Goal: Find specific page/section: Find specific page/section

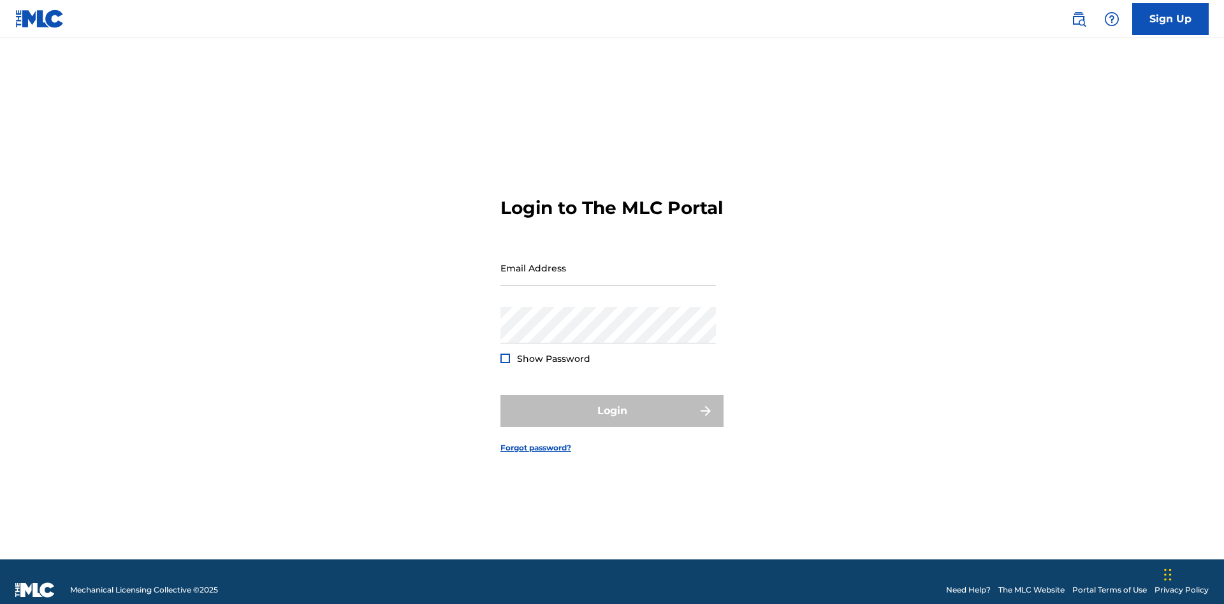
scroll to position [17, 0]
click at [608, 262] on input "Email Address" at bounding box center [607, 268] width 215 height 36
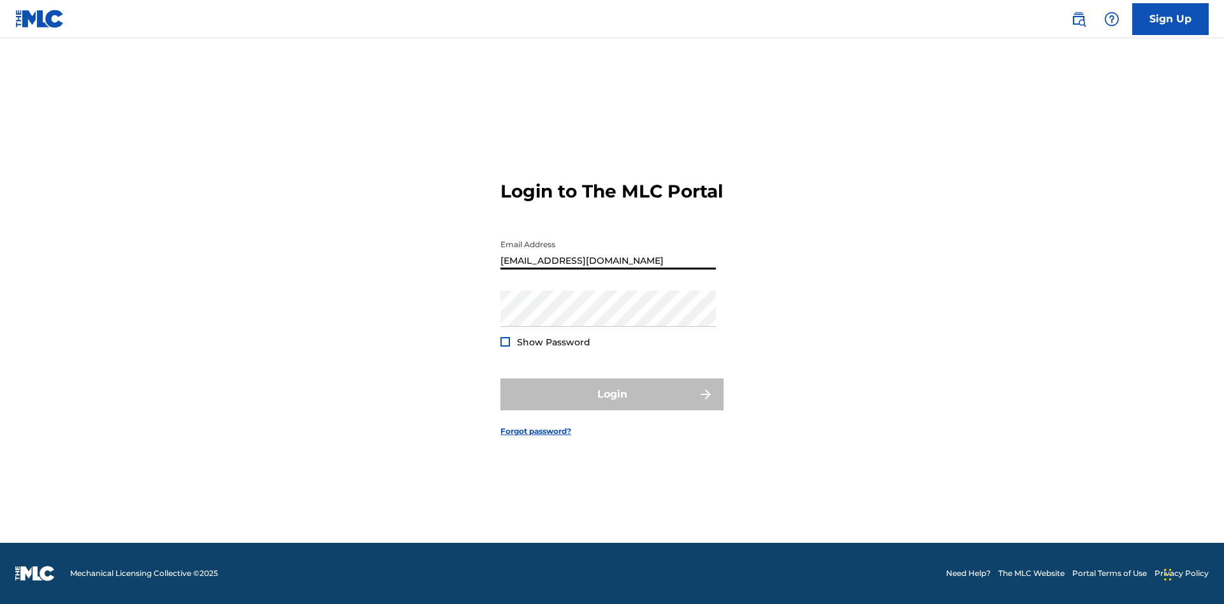
type input "[EMAIL_ADDRESS][DOMAIN_NAME]"
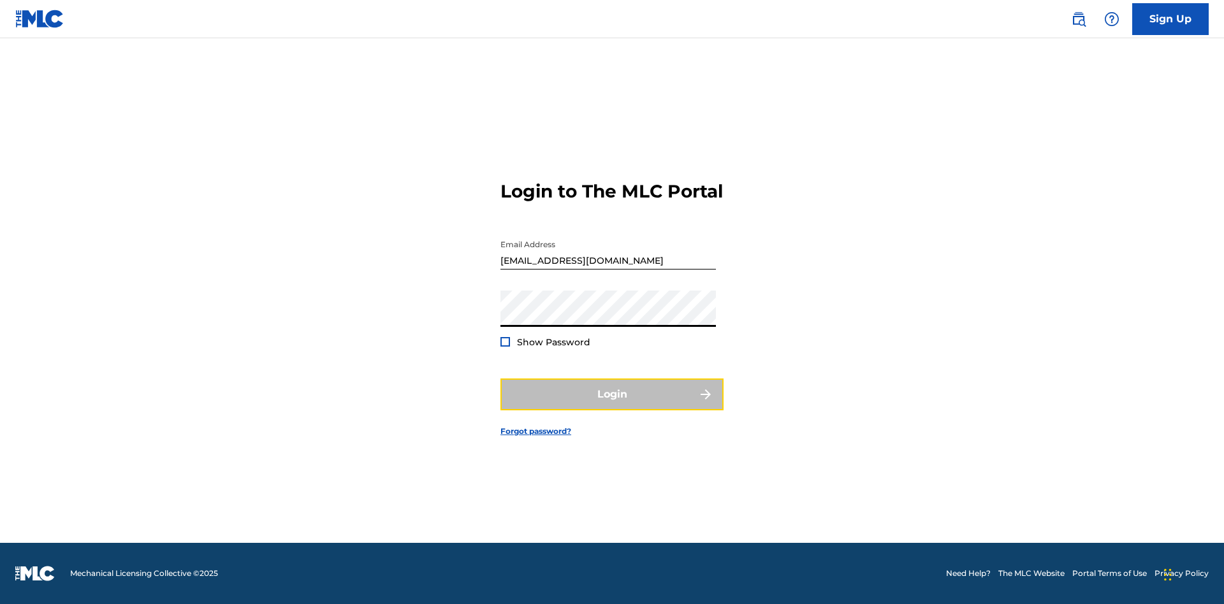
click at [612, 405] on button "Login" at bounding box center [611, 395] width 223 height 32
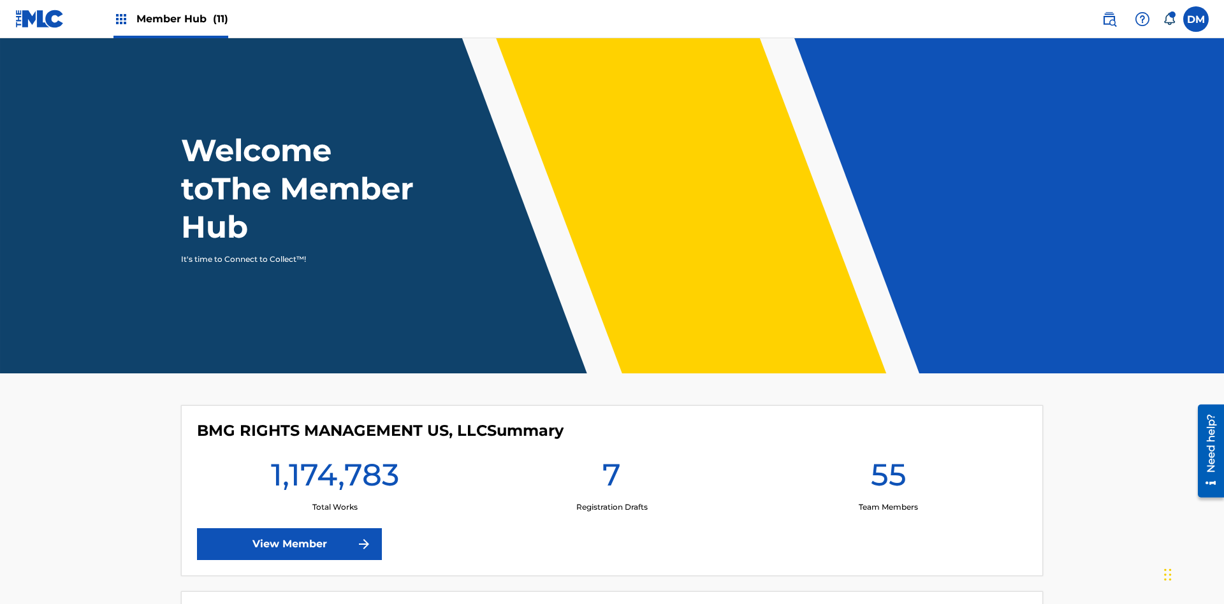
scroll to position [55, 0]
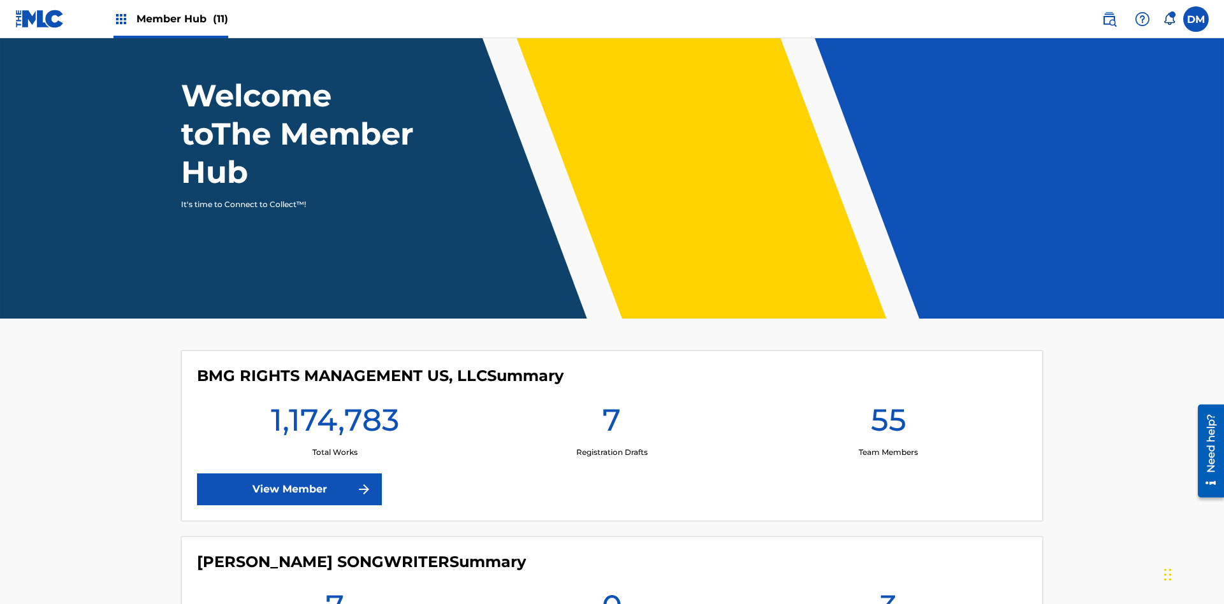
click at [170, 18] on span "Member Hub (11)" at bounding box center [182, 18] width 92 height 15
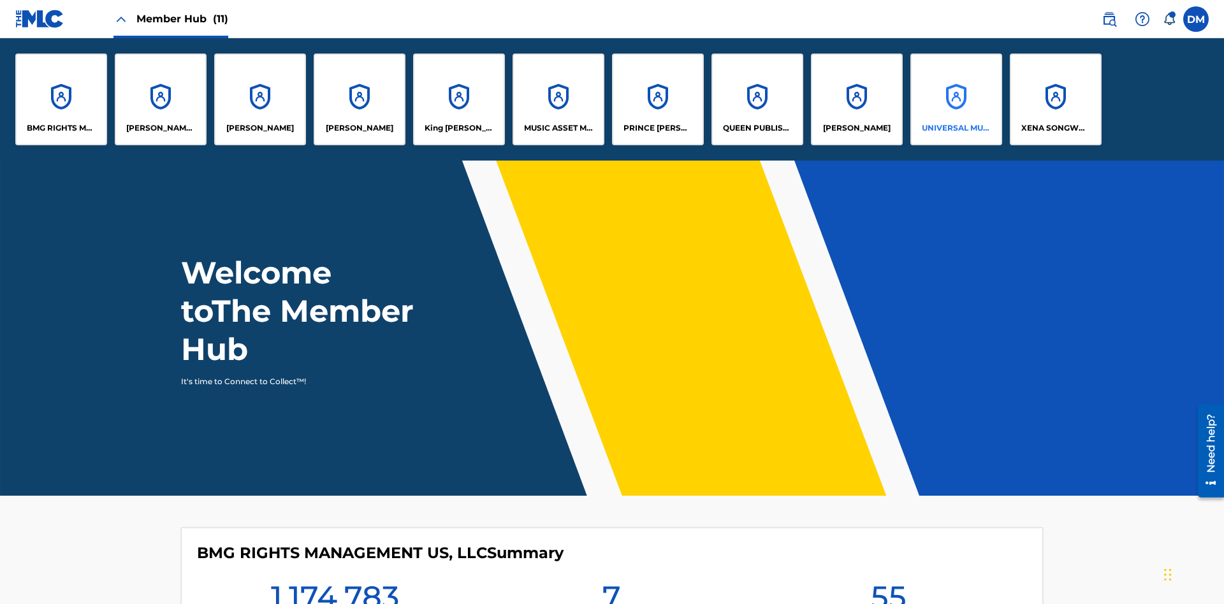
click at [955, 128] on p "UNIVERSAL MUSIC PUB GROUP" at bounding box center [956, 127] width 69 height 11
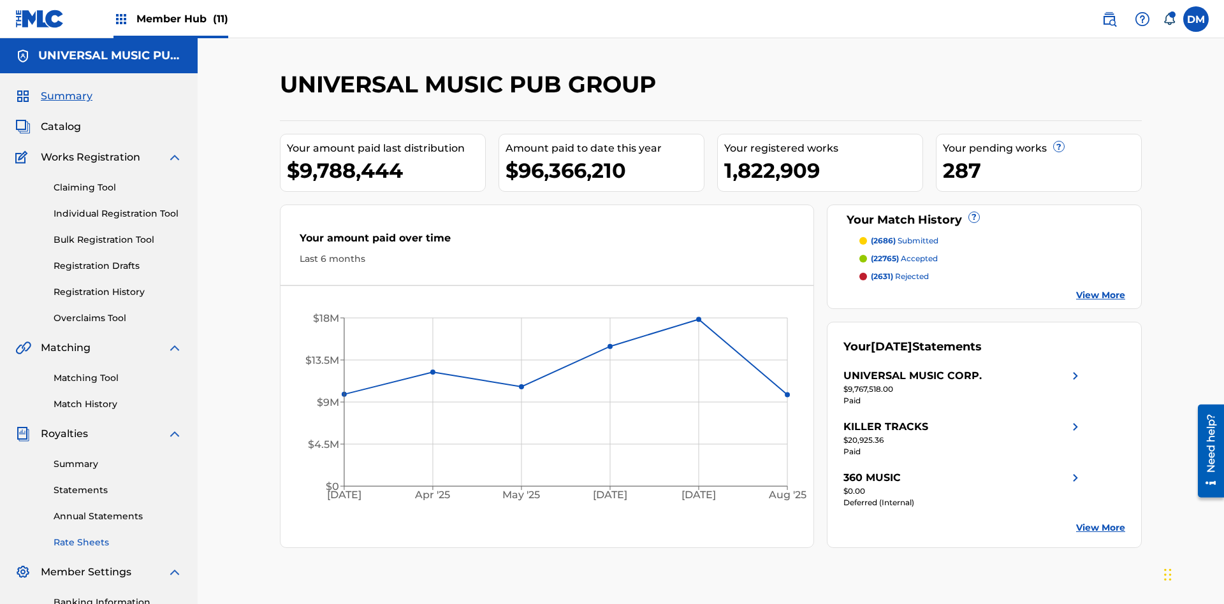
click at [118, 536] on link "Rate Sheets" at bounding box center [118, 542] width 129 height 13
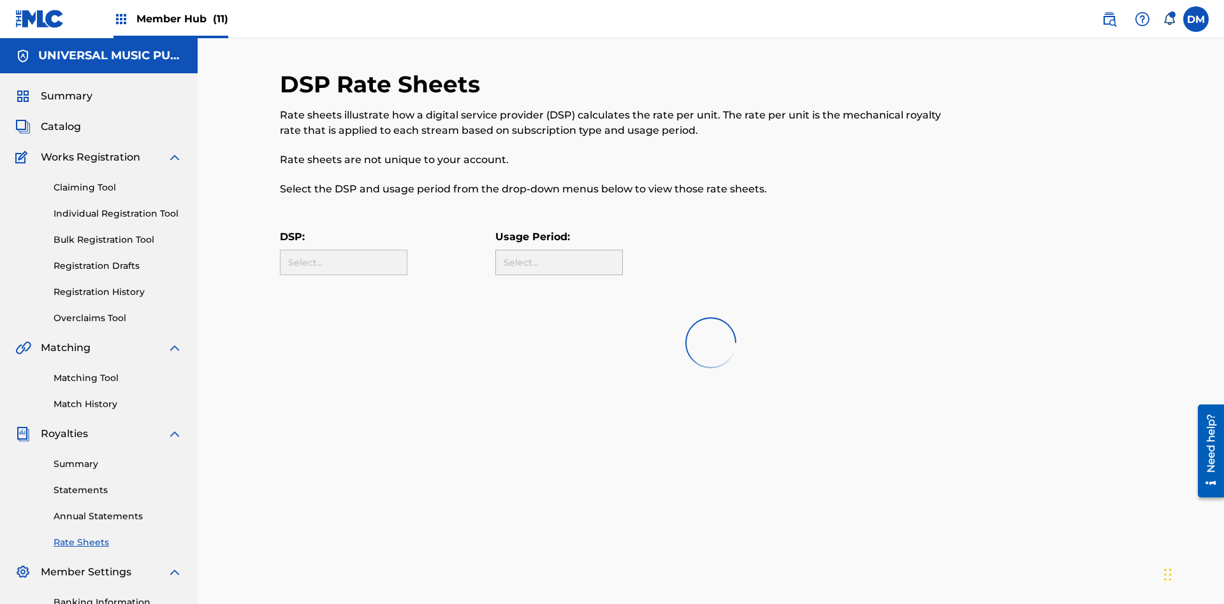
click at [559, 256] on div "Select..." at bounding box center [558, 262] width 110 height 13
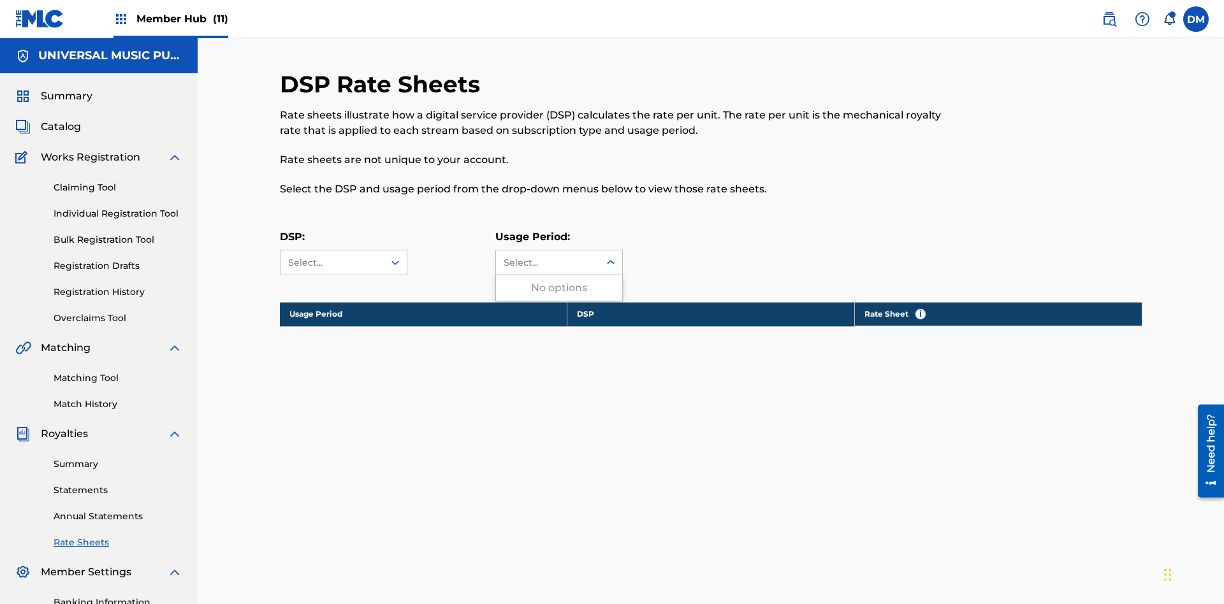
scroll to position [173, 0]
